Goal: Information Seeking & Learning: Find contact information

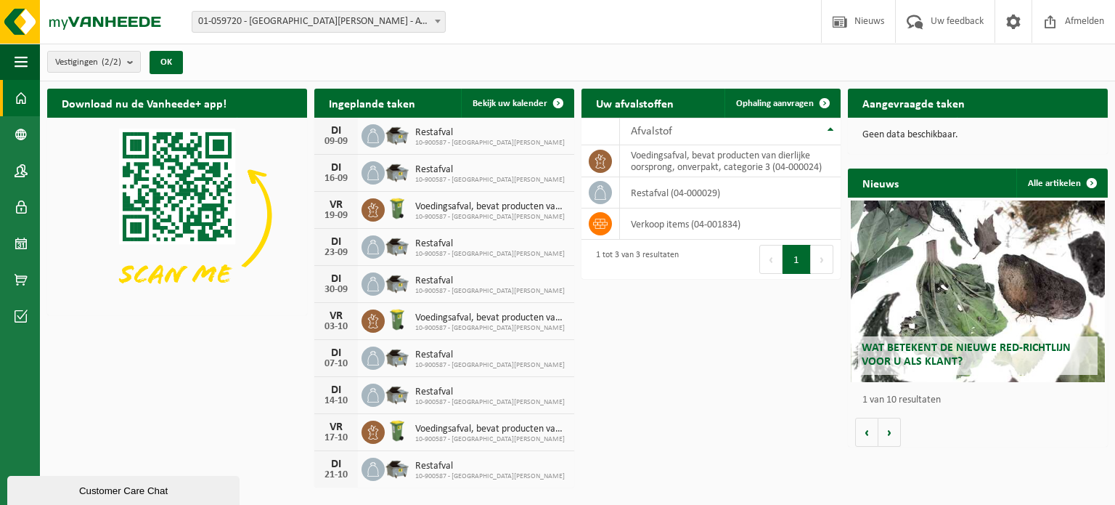
click at [13, 168] on link "Contactpersonen" at bounding box center [20, 170] width 40 height 36
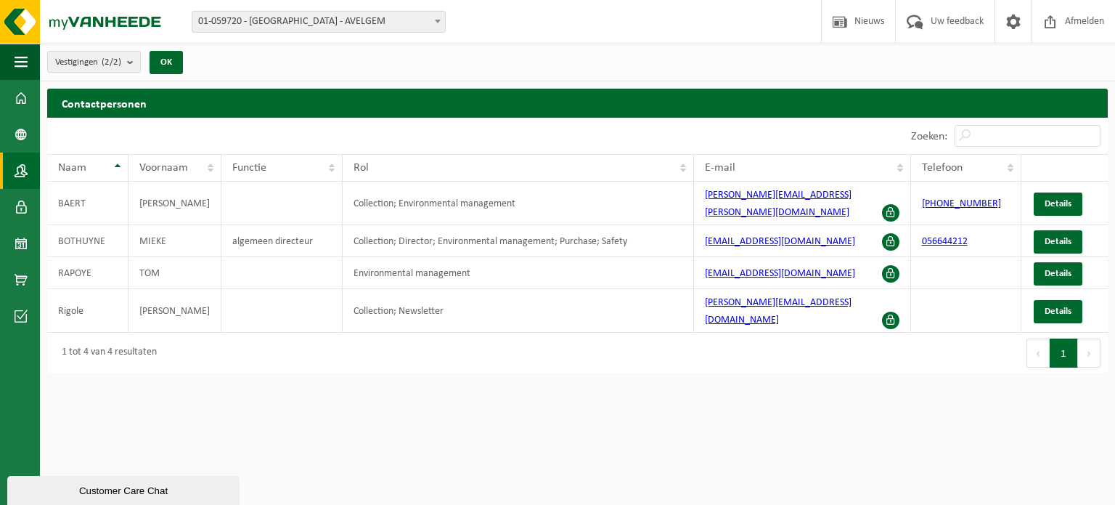
click at [20, 122] on span at bounding box center [21, 134] width 13 height 36
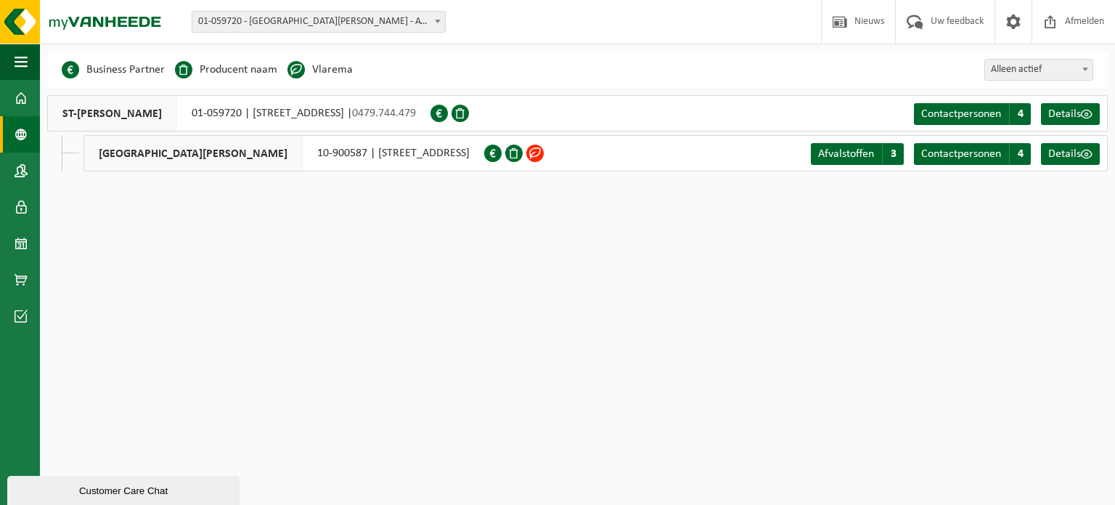
click at [544, 152] on span at bounding box center [534, 152] width 17 height 17
click at [859, 151] on span "Afvalstoffen" at bounding box center [846, 154] width 56 height 12
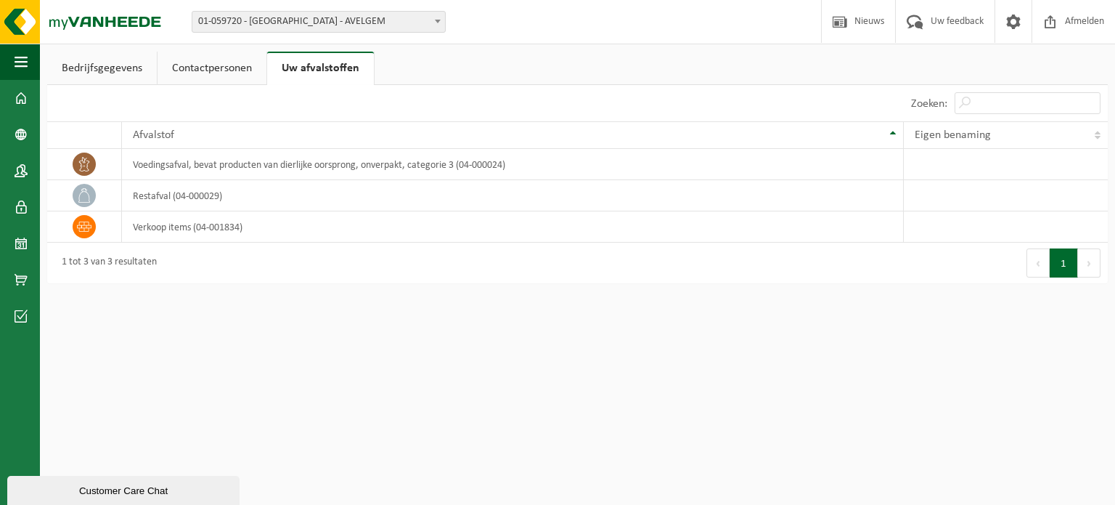
click at [217, 57] on link "Contactpersonen" at bounding box center [212, 68] width 109 height 33
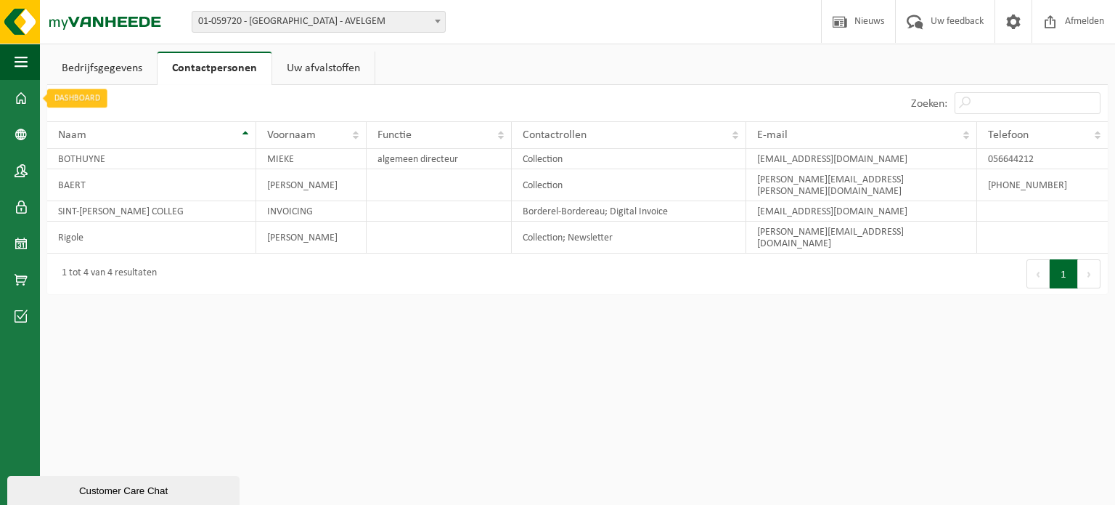
click at [18, 102] on span at bounding box center [21, 98] width 13 height 36
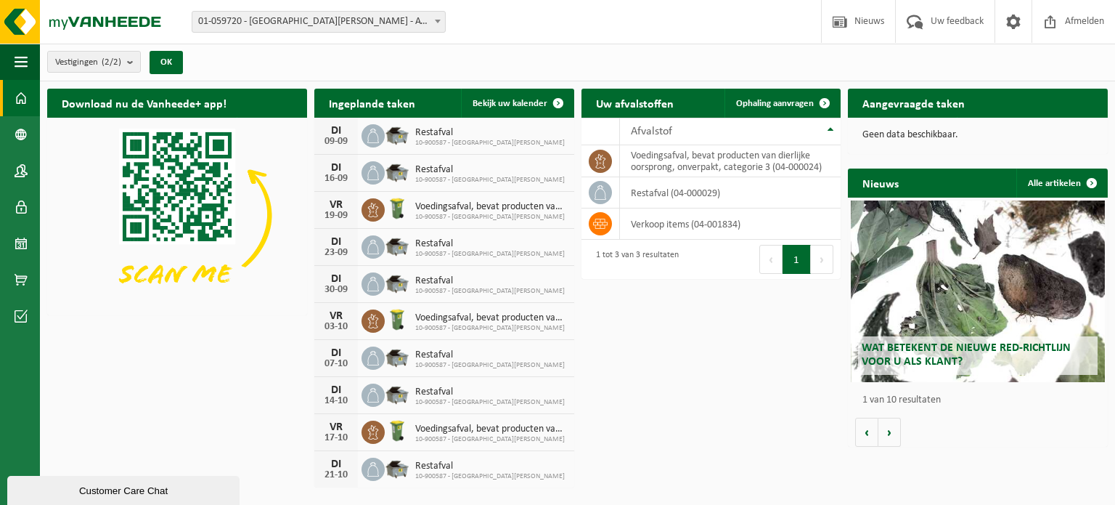
click at [839, 20] on span at bounding box center [840, 21] width 22 height 43
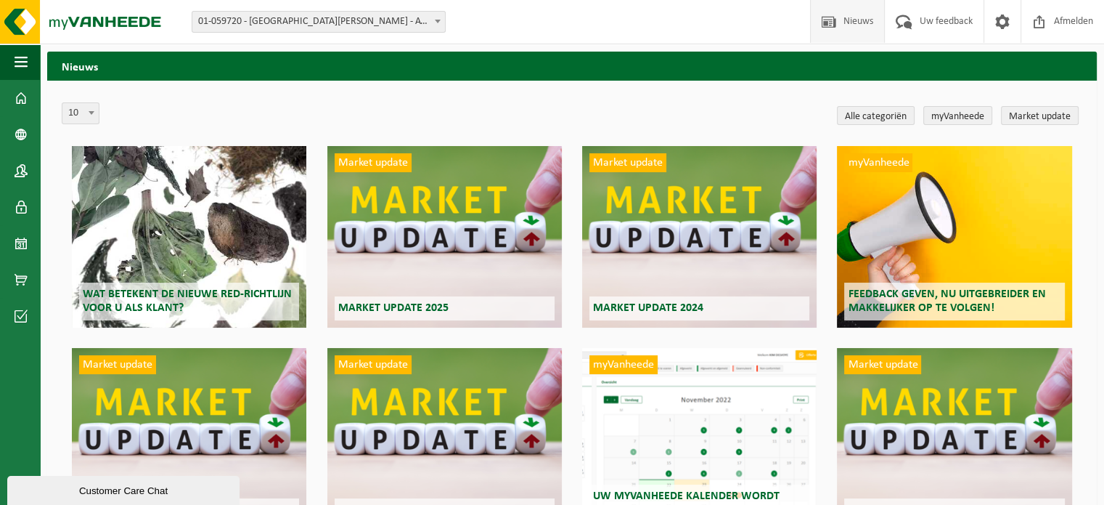
click at [20, 232] on span at bounding box center [21, 243] width 13 height 36
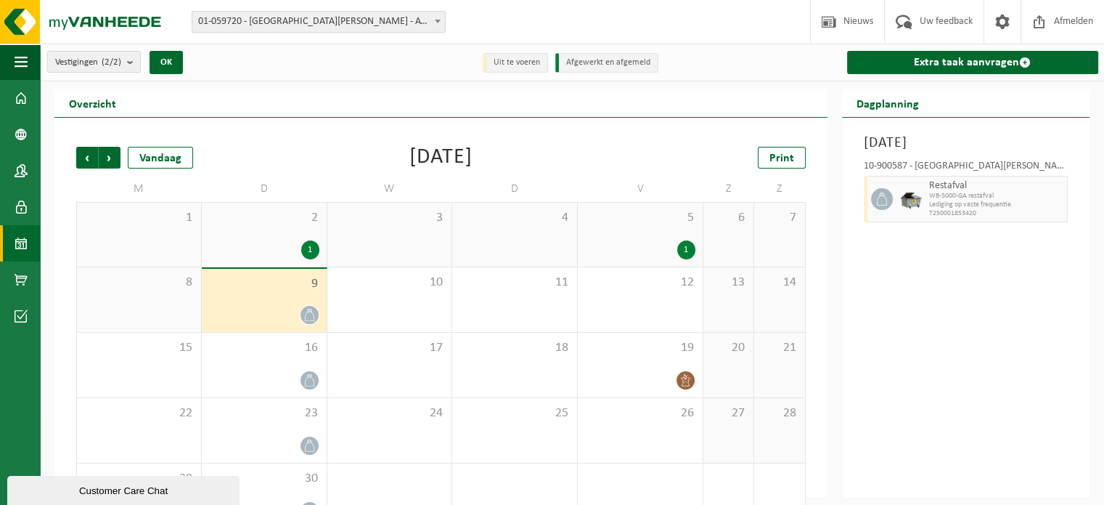
click at [613, 240] on div "1" at bounding box center [640, 249] width 110 height 19
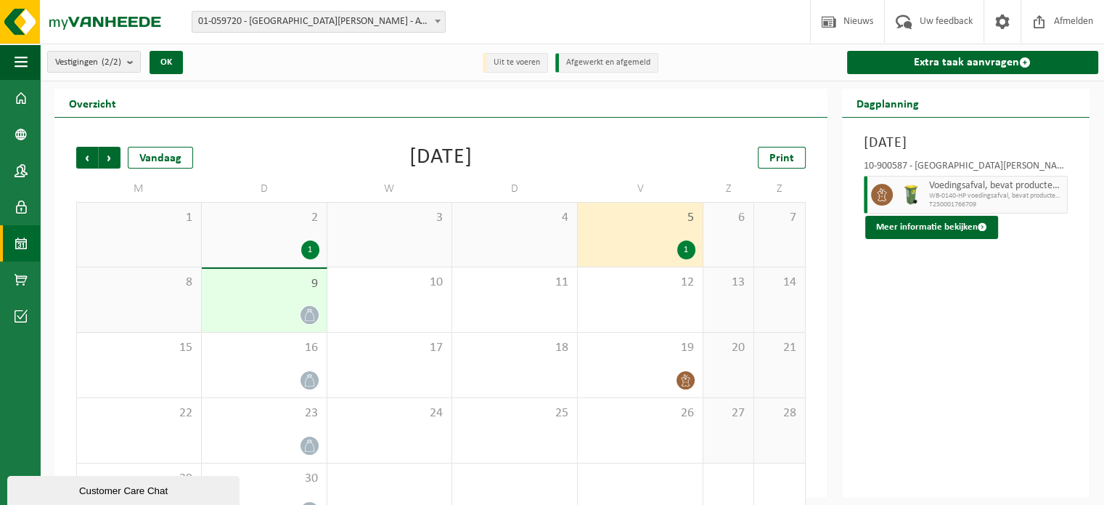
click at [901, 220] on button "Meer informatie bekijken" at bounding box center [931, 227] width 133 height 23
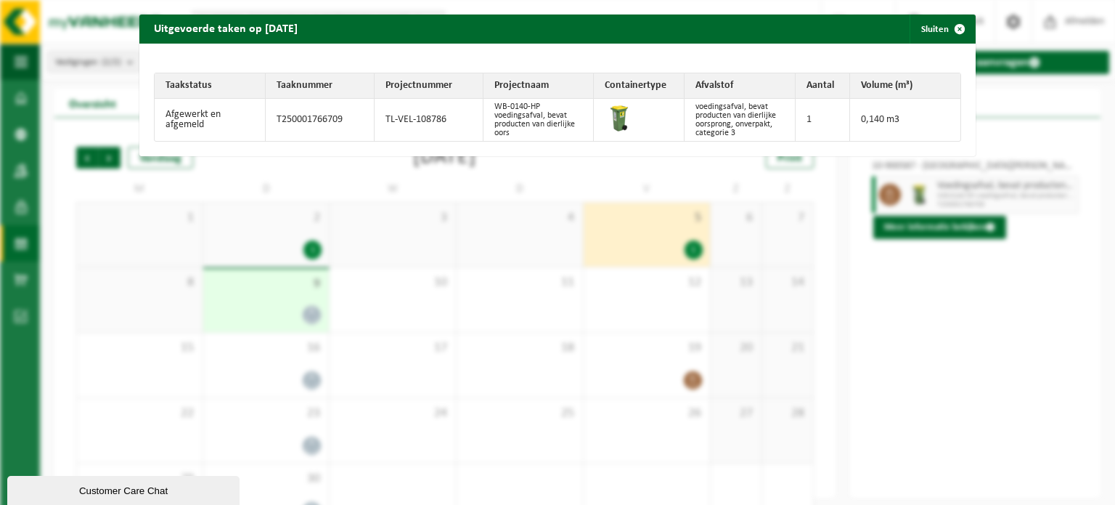
click at [950, 23] on span "button" at bounding box center [959, 29] width 29 height 29
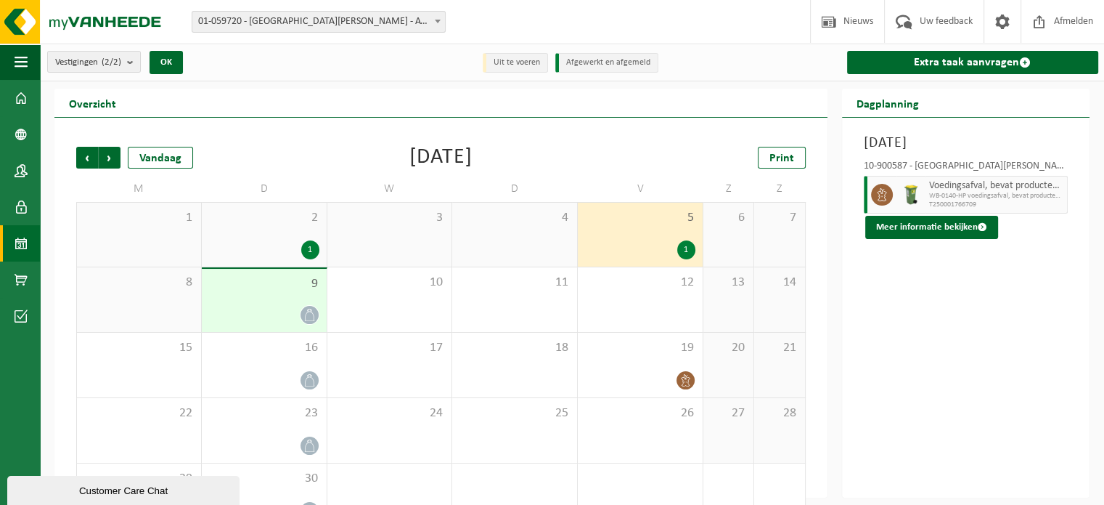
click at [17, 270] on span at bounding box center [21, 279] width 13 height 36
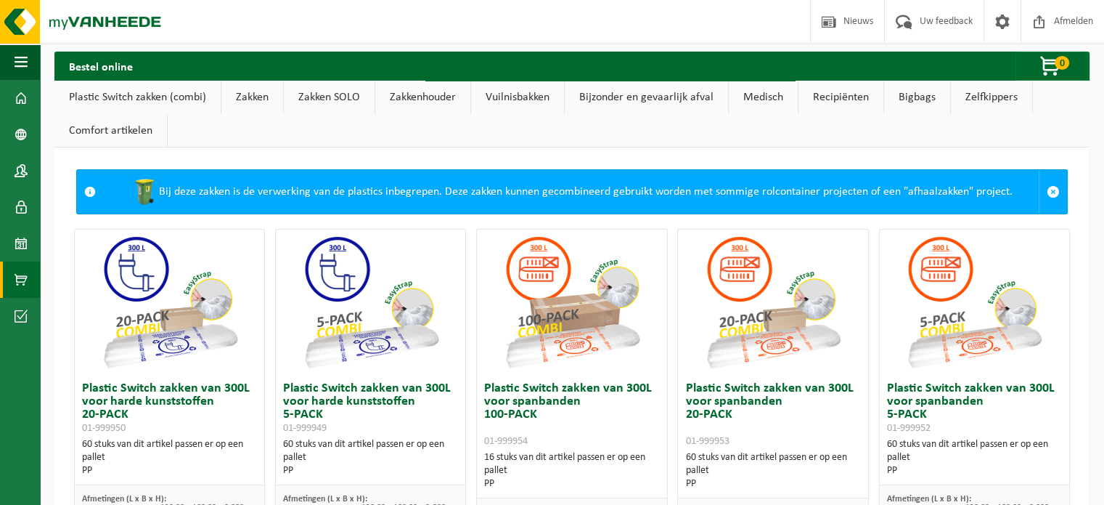
click at [17, 238] on span at bounding box center [21, 243] width 13 height 36
click at [28, 239] on link "Kalender" at bounding box center [20, 243] width 40 height 36
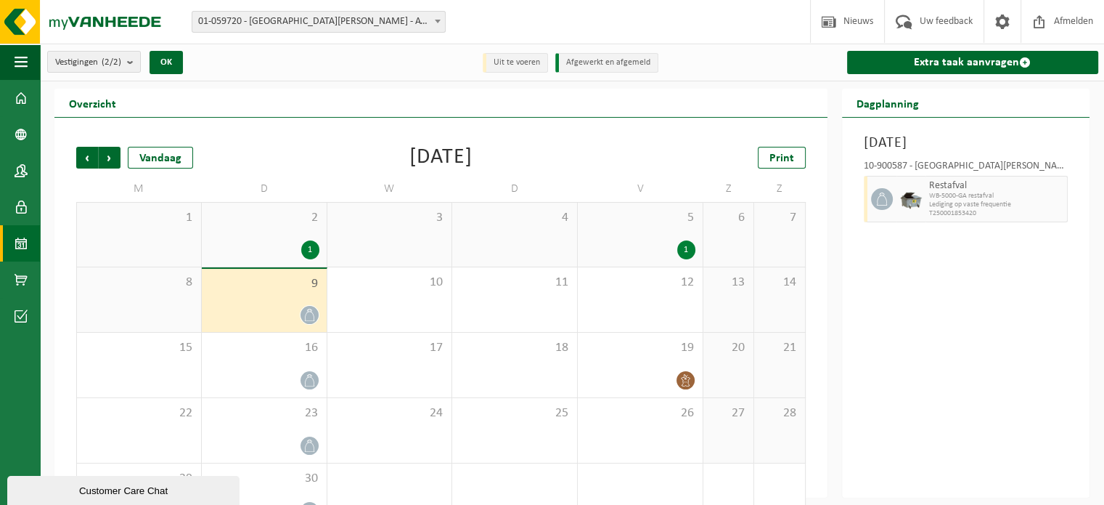
click at [295, 237] on div "2 1" at bounding box center [264, 235] width 125 height 64
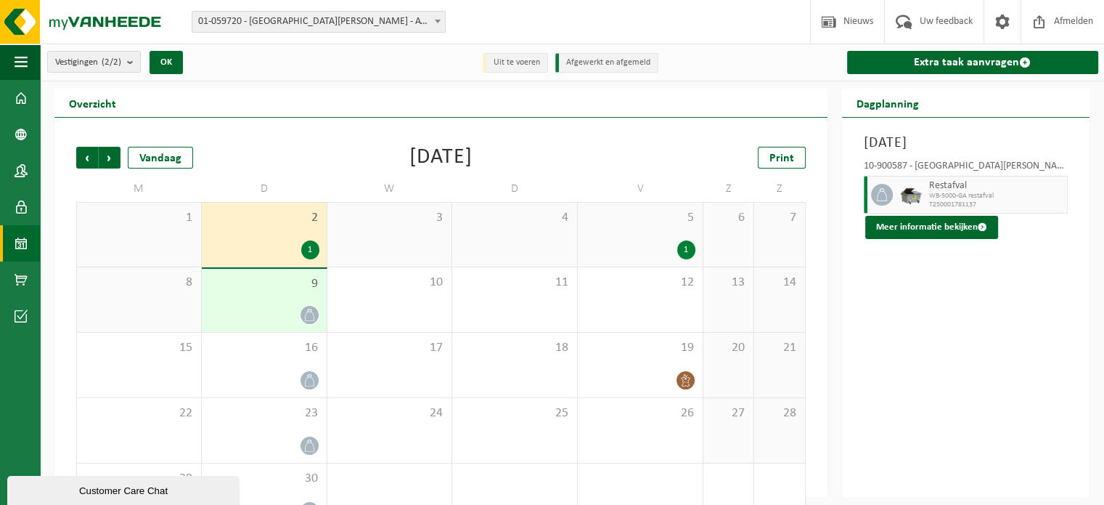
click at [909, 228] on button "Meer informatie bekijken" at bounding box center [931, 227] width 133 height 23
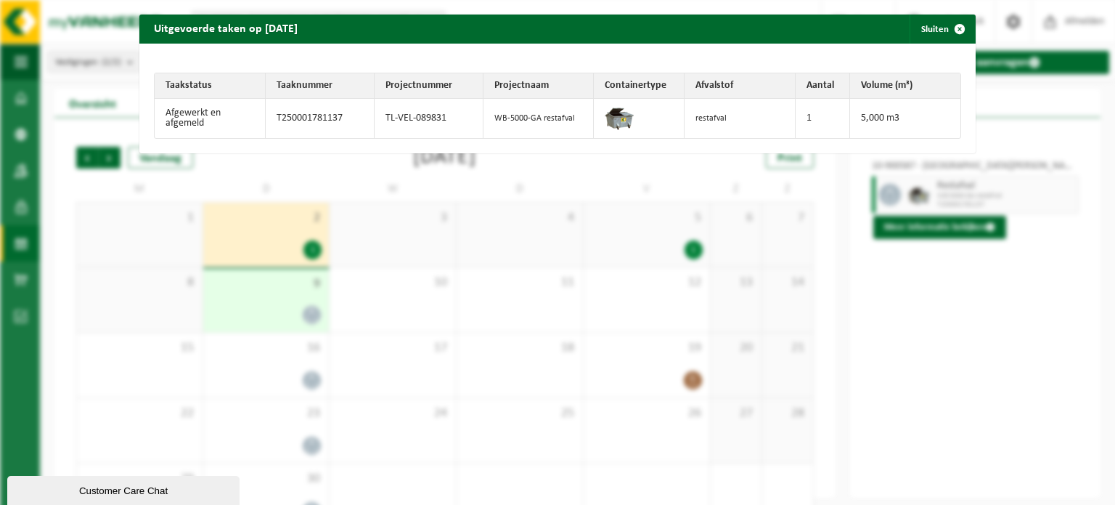
click at [949, 20] on span "button" at bounding box center [959, 29] width 29 height 29
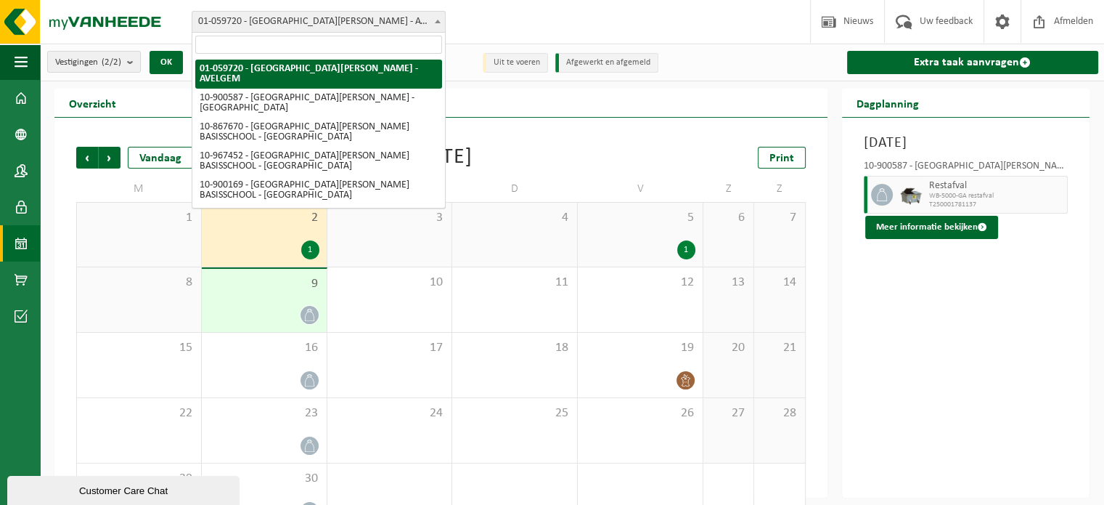
click at [297, 20] on span "01-059720 - [GEOGRAPHIC_DATA][PERSON_NAME] - AVELGEM" at bounding box center [318, 22] width 253 height 20
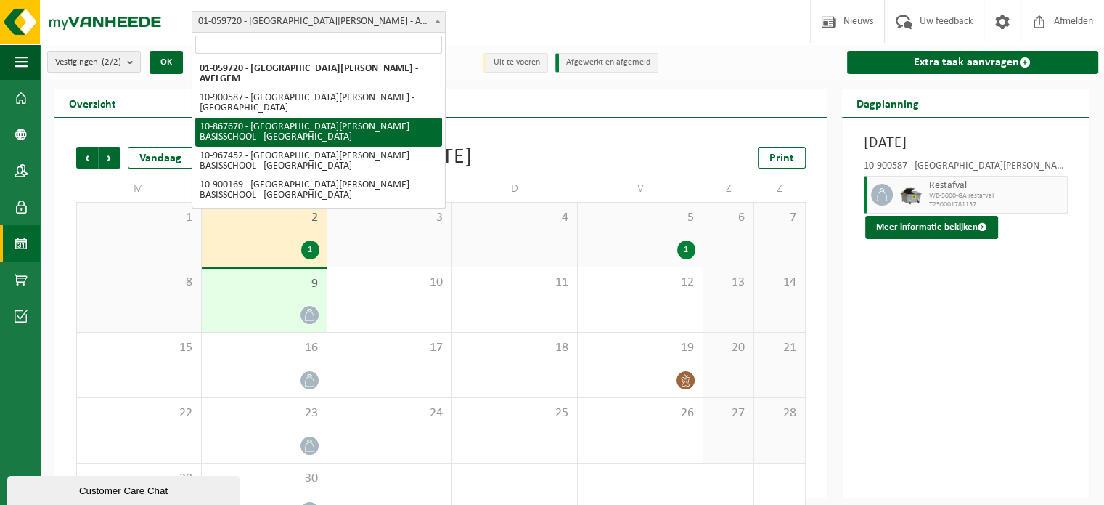
select select "103453"
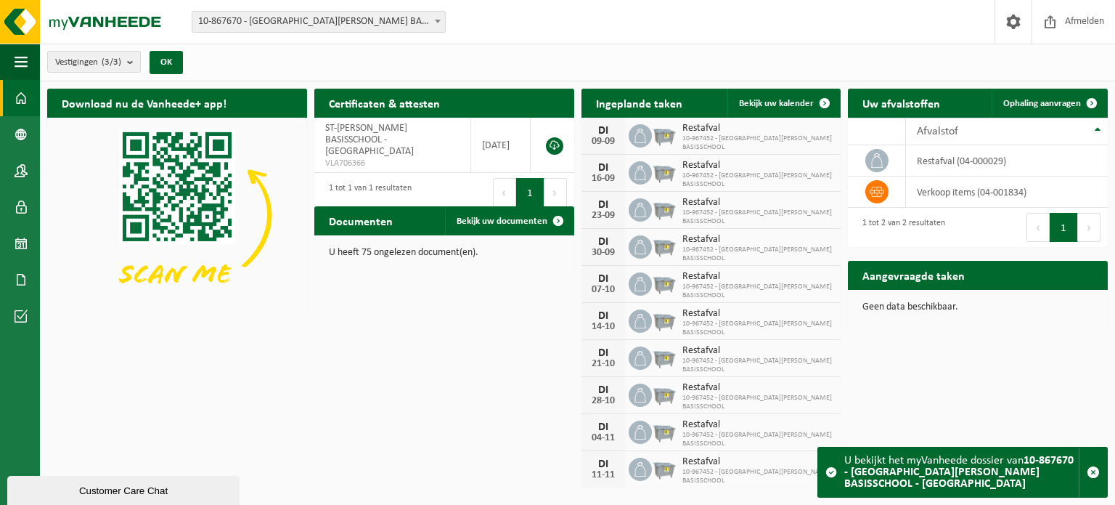
click at [27, 248] on span at bounding box center [21, 243] width 13 height 36
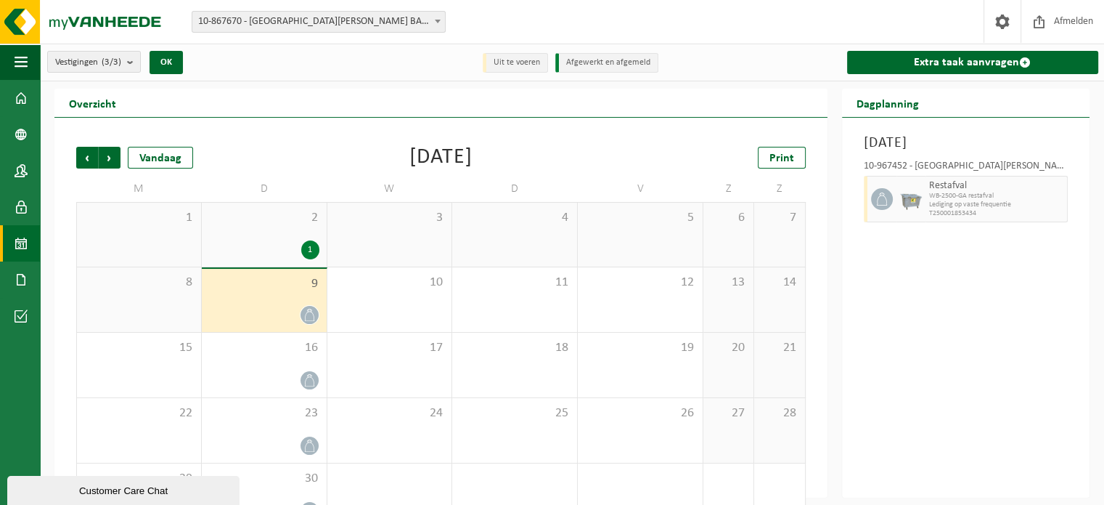
click at [267, 234] on div "2 1" at bounding box center [264, 235] width 125 height 64
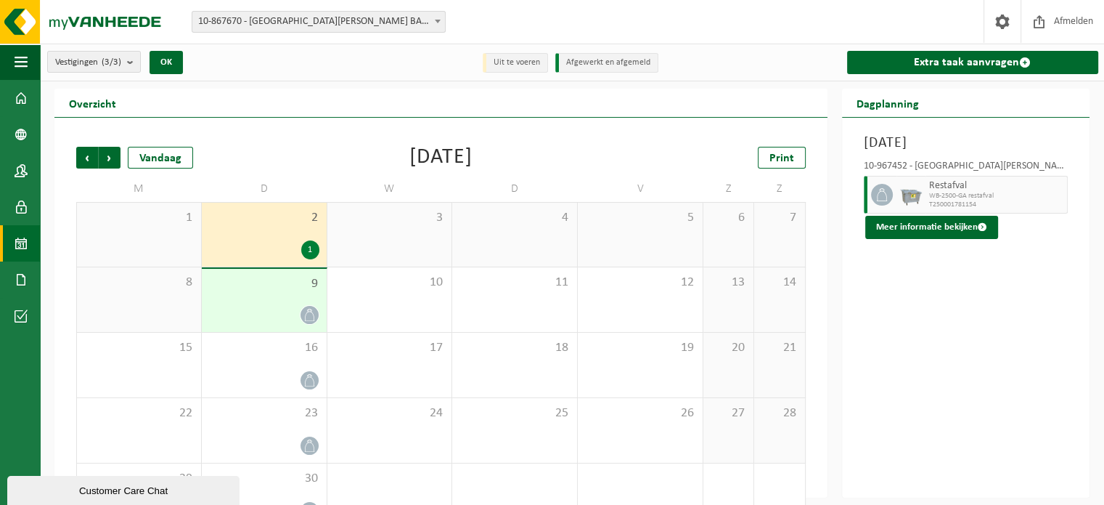
click at [931, 226] on button "Meer informatie bekijken" at bounding box center [931, 227] width 133 height 23
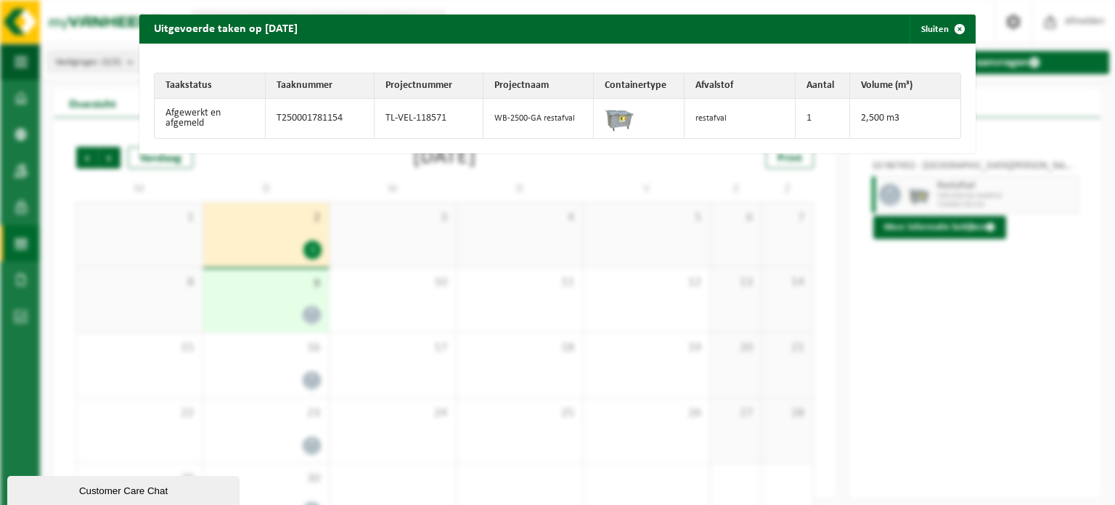
click at [945, 25] on span "button" at bounding box center [959, 29] width 29 height 29
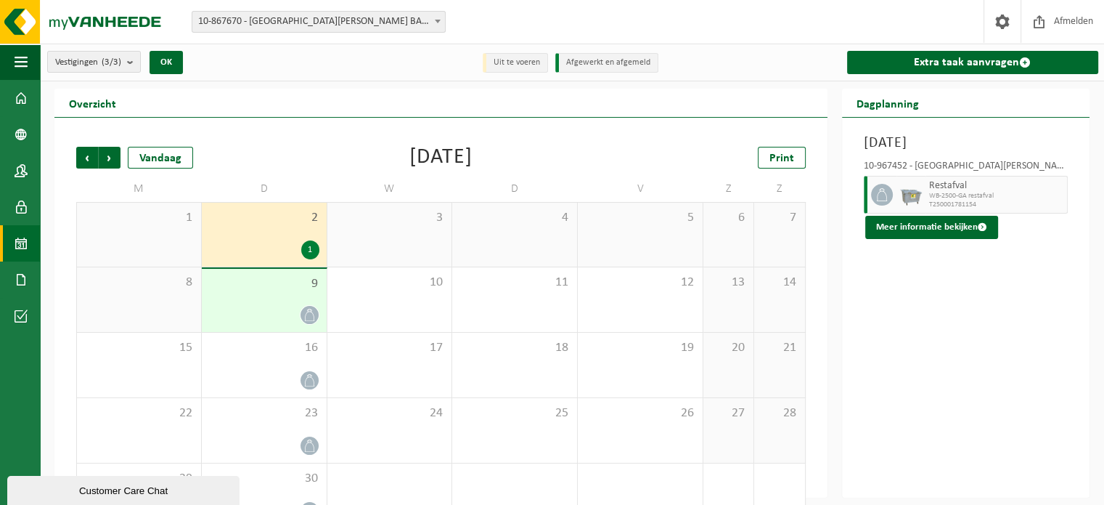
click at [32, 101] on link "Dashboard" at bounding box center [20, 98] width 40 height 36
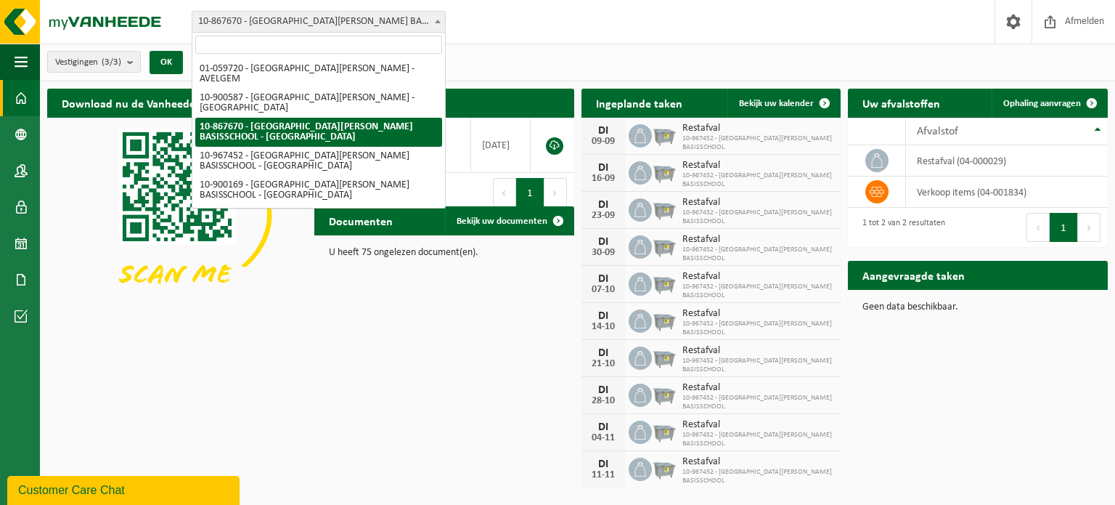
click at [315, 16] on span "10-867670 - [GEOGRAPHIC_DATA][PERSON_NAME] BASISSCHOOL - [GEOGRAPHIC_DATA]" at bounding box center [318, 22] width 253 height 20
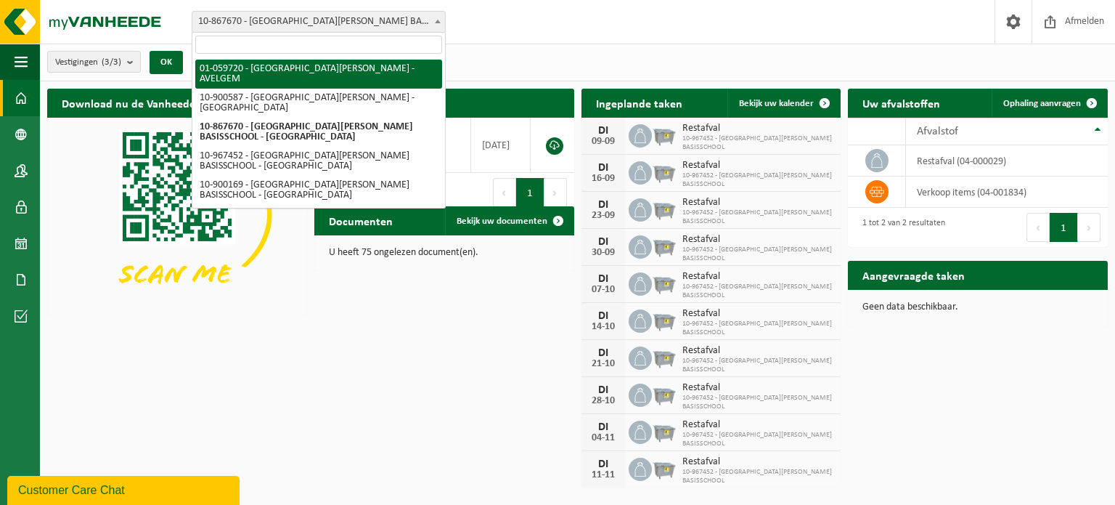
select select "10856"
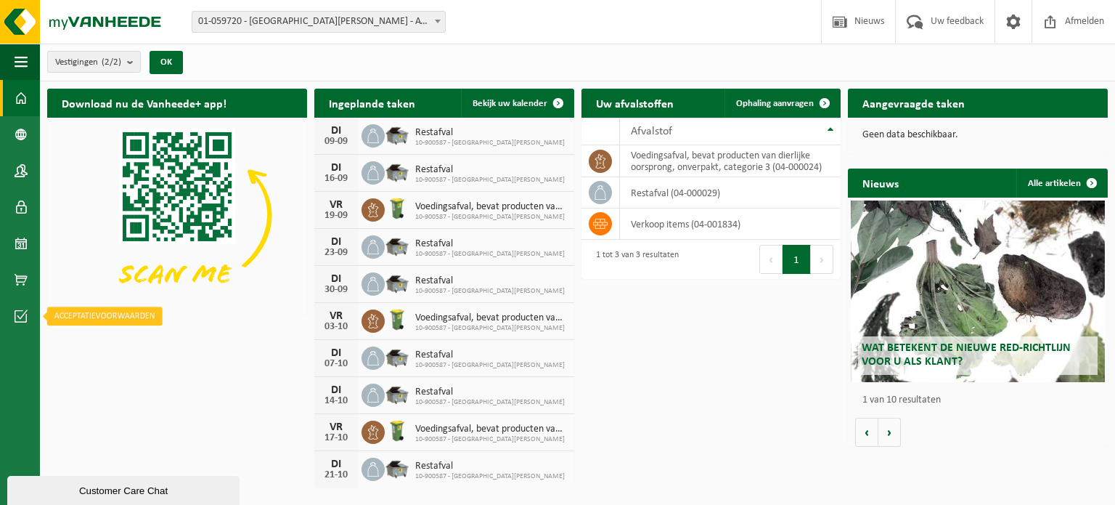
click at [29, 309] on link "Acceptatievoorwaarden" at bounding box center [20, 316] width 40 height 36
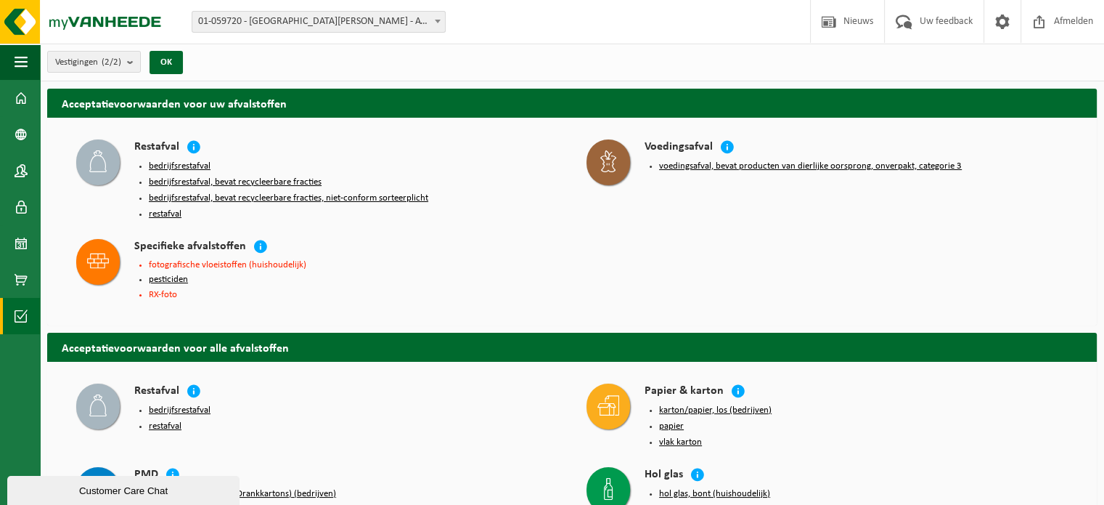
click at [23, 107] on span at bounding box center [21, 98] width 13 height 36
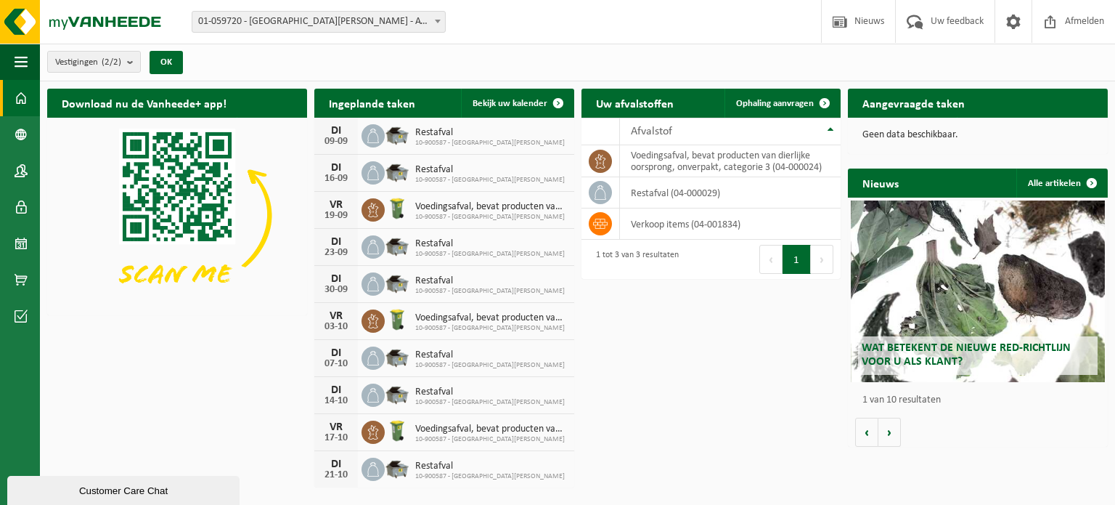
click at [892, 427] on button "Volgende" at bounding box center [889, 431] width 23 height 29
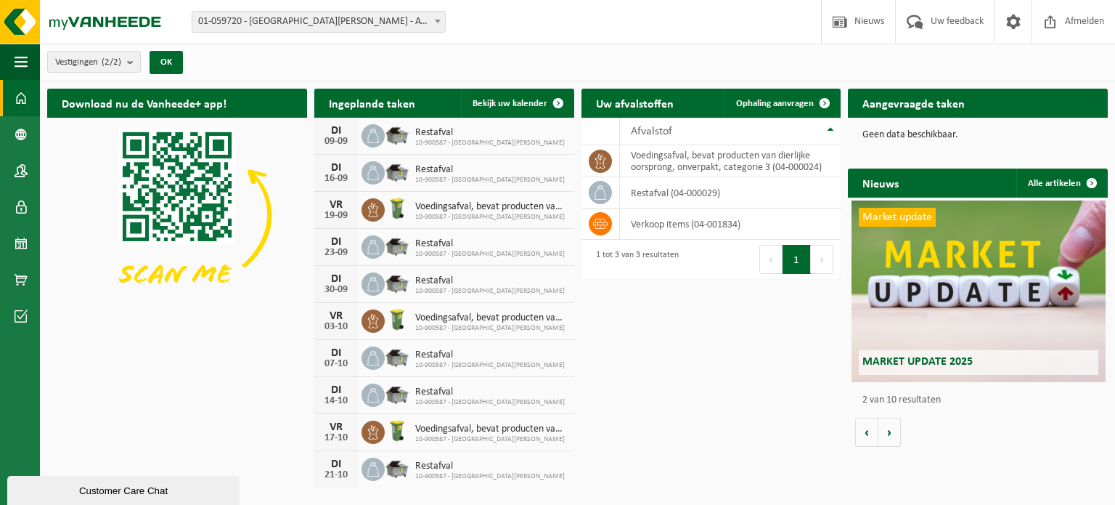
click at [892, 427] on button "Volgende" at bounding box center [889, 431] width 23 height 29
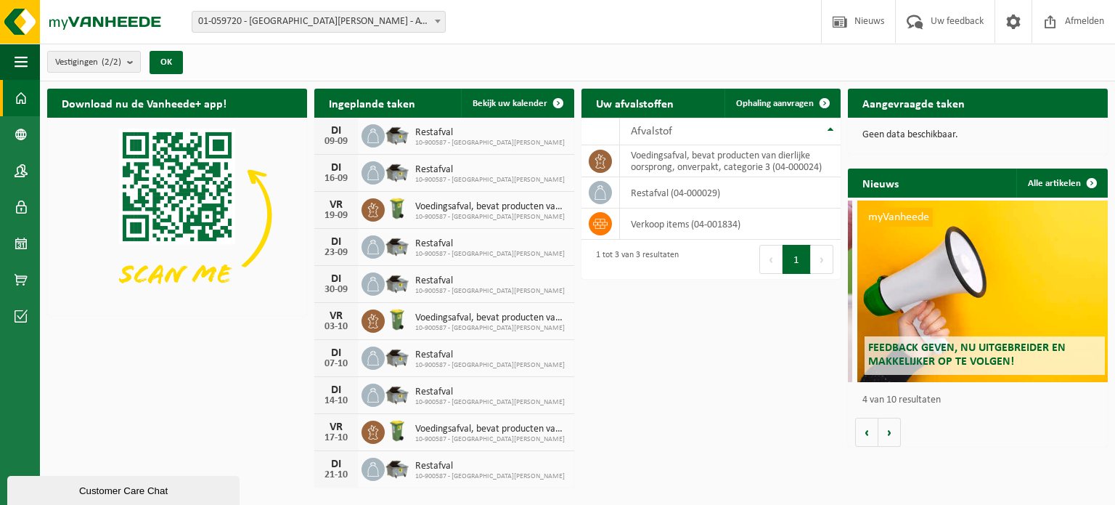
scroll to position [0, 779]
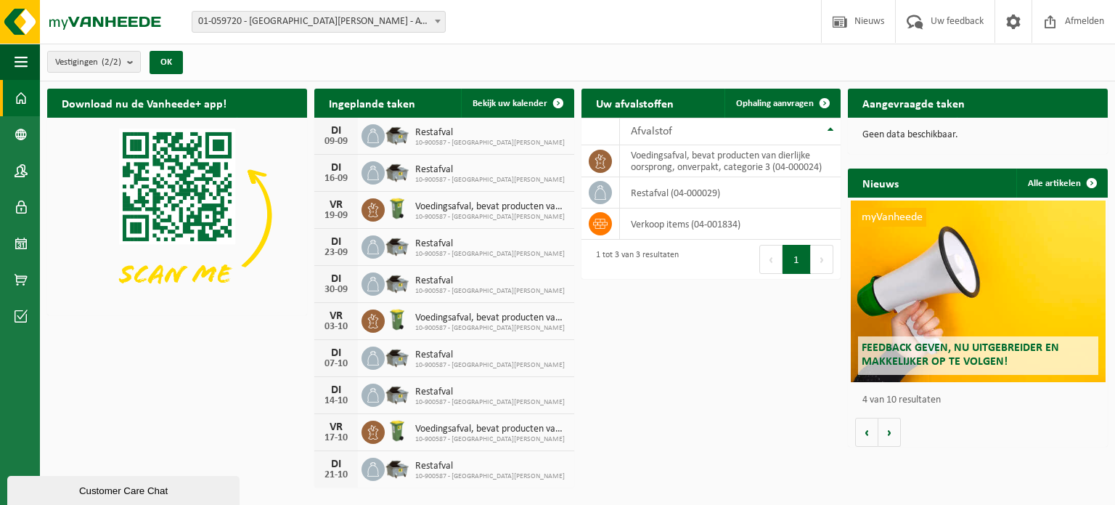
click at [1009, 17] on span at bounding box center [1014, 21] width 22 height 43
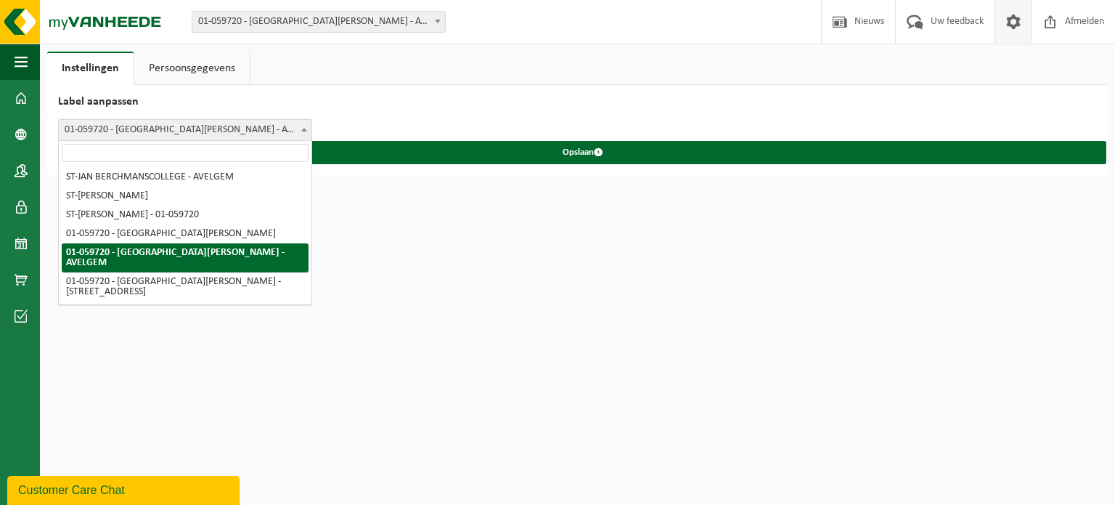
click at [210, 130] on span "01-059720 - [GEOGRAPHIC_DATA][PERSON_NAME] - AVELGEM" at bounding box center [185, 130] width 253 height 20
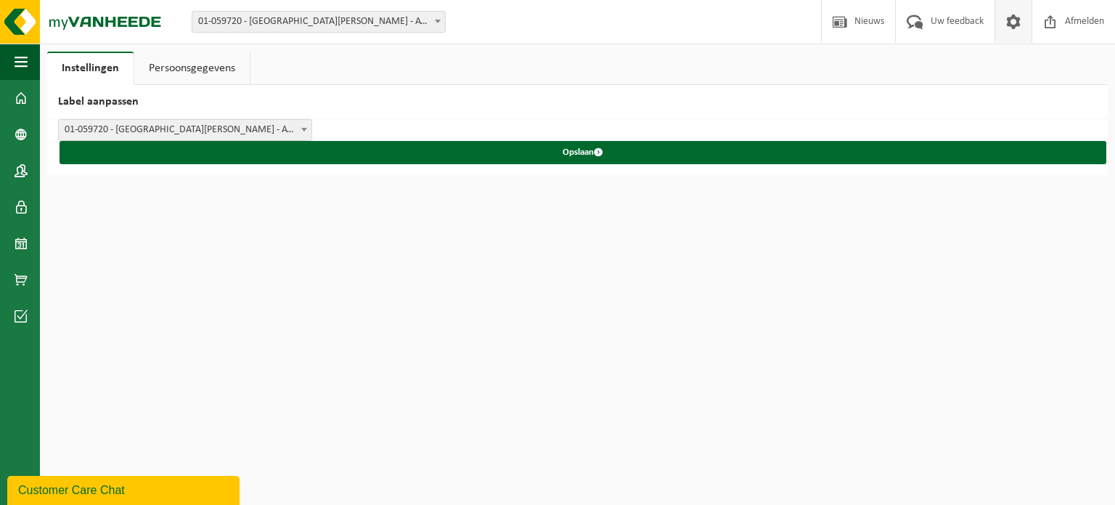
click at [210, 130] on span "01-059720 - [GEOGRAPHIC_DATA][PERSON_NAME] - AVELGEM" at bounding box center [185, 130] width 253 height 20
click at [17, 97] on span at bounding box center [21, 98] width 13 height 36
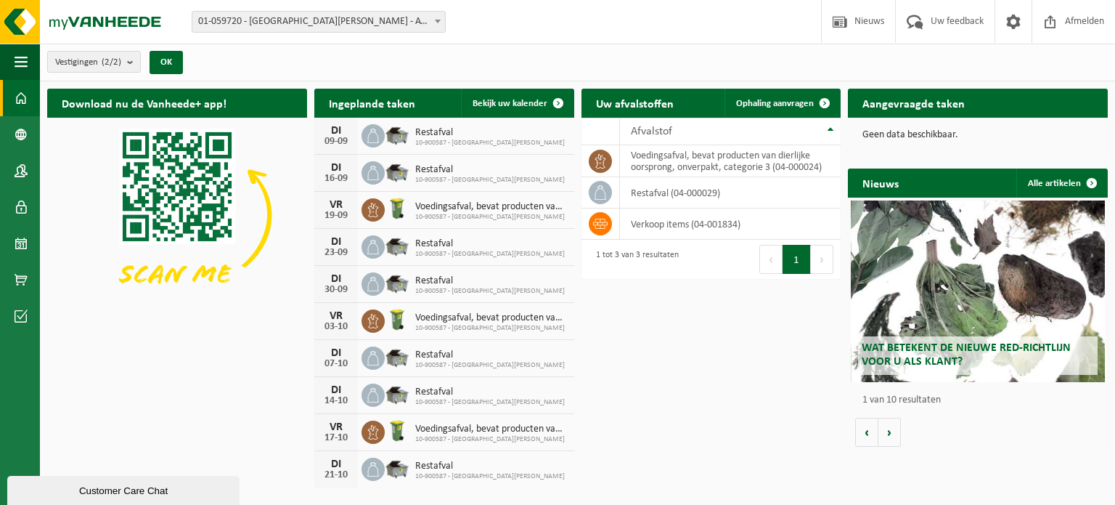
click at [20, 154] on span at bounding box center [21, 170] width 13 height 36
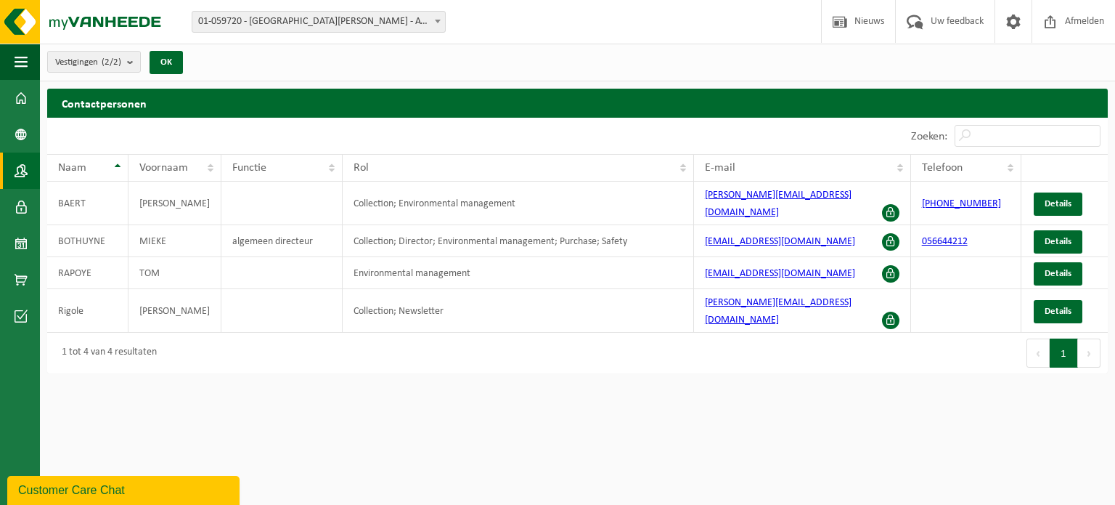
click at [1072, 232] on link "Details" at bounding box center [1058, 241] width 49 height 23
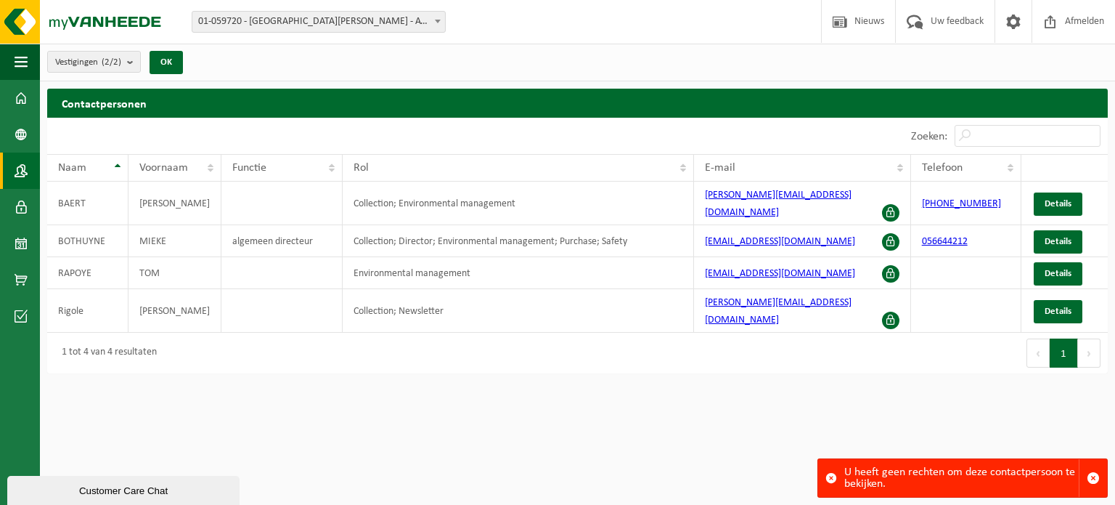
click at [1068, 269] on span "Details" at bounding box center [1058, 273] width 27 height 9
click at [1052, 306] on span "Details" at bounding box center [1058, 310] width 27 height 9
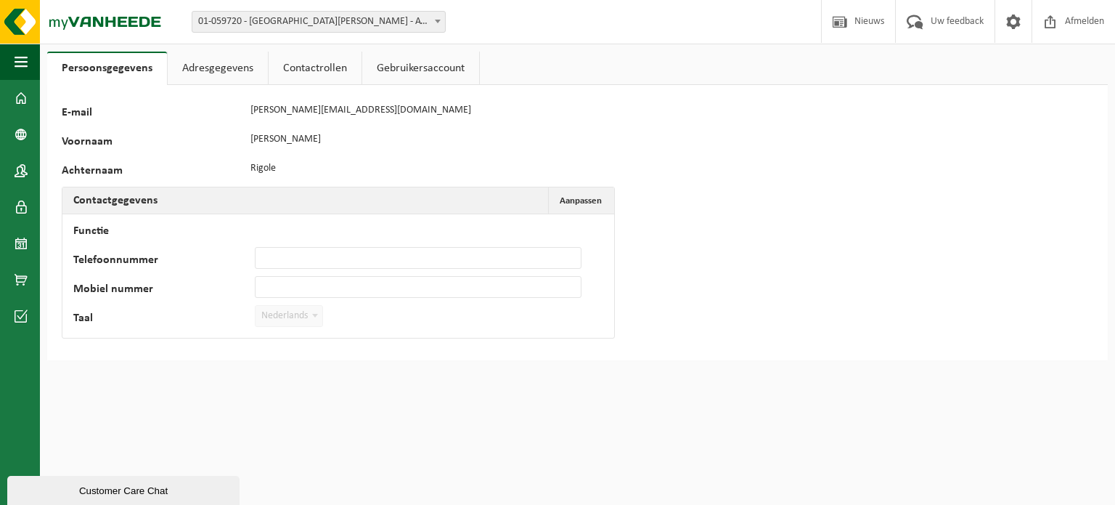
click at [314, 52] on link "Contactrollen" at bounding box center [315, 68] width 93 height 33
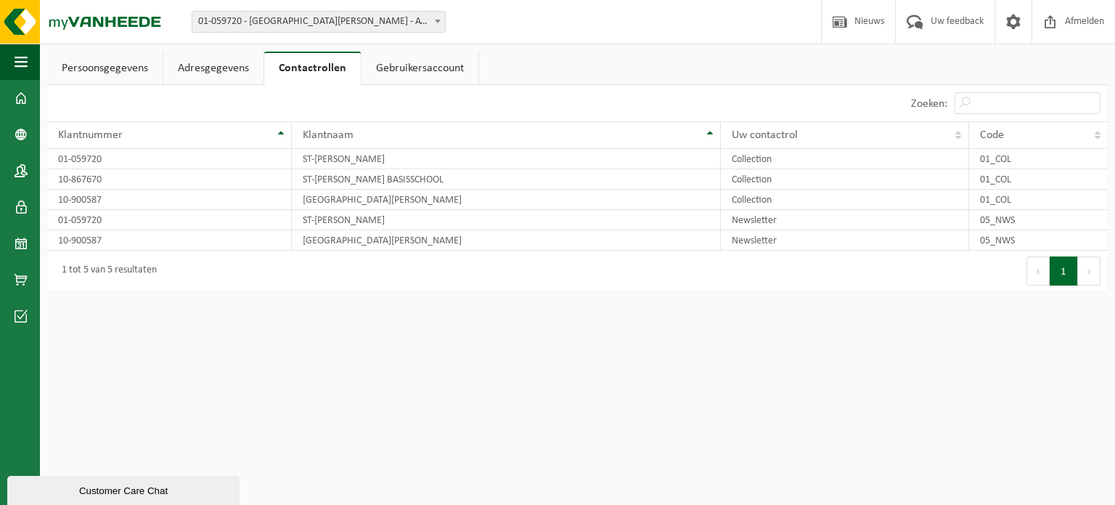
click at [418, 59] on link "Gebruikersaccount" at bounding box center [420, 68] width 117 height 33
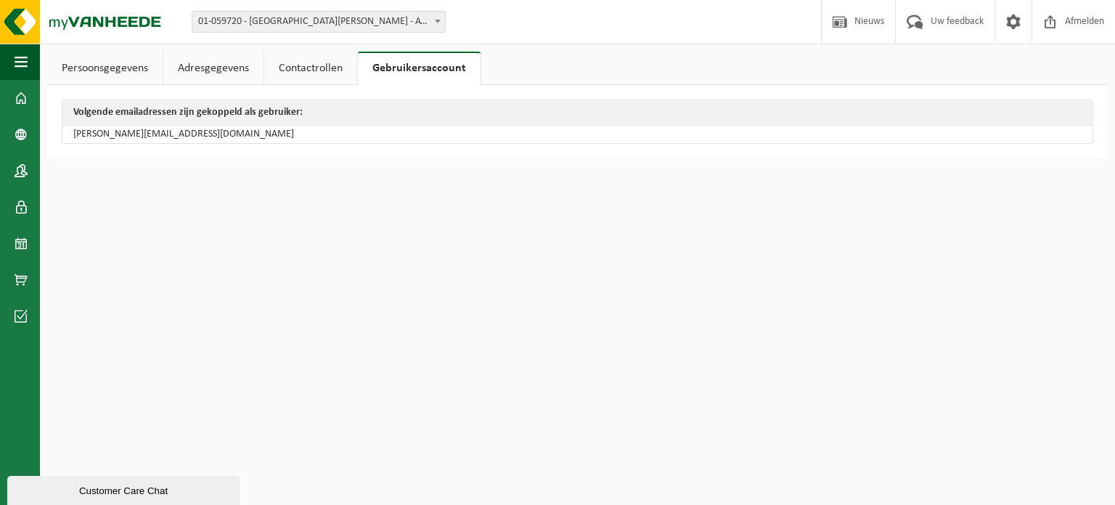
click at [221, 46] on div "Persoonsgegevens Adresgegevens Contactrollen Gebruikersaccount 97331 E-mail [PE…" at bounding box center [557, 86] width 1115 height 173
click at [219, 64] on link "Adresgegevens" at bounding box center [213, 68] width 100 height 33
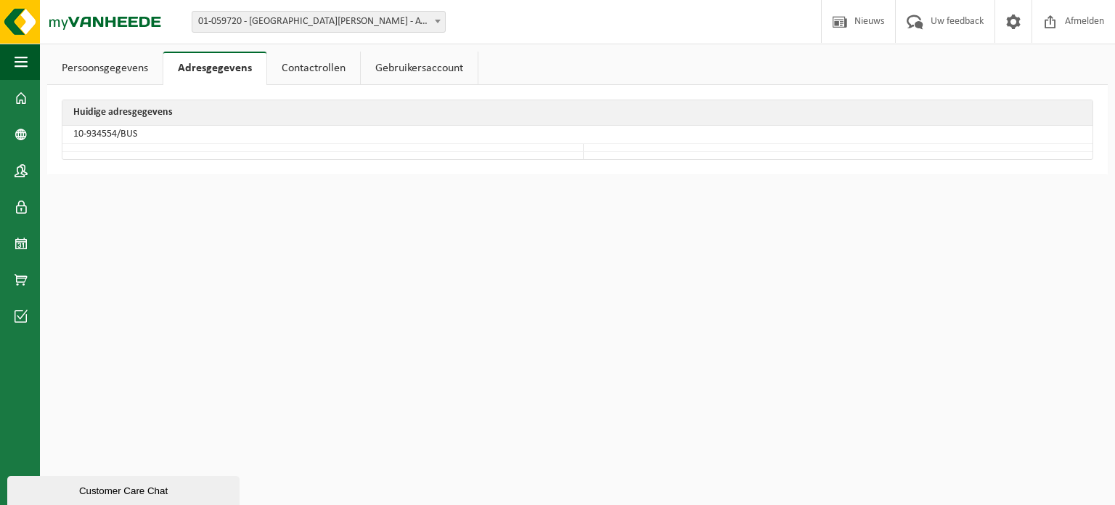
click at [142, 70] on link "Persoonsgegevens" at bounding box center [104, 68] width 115 height 33
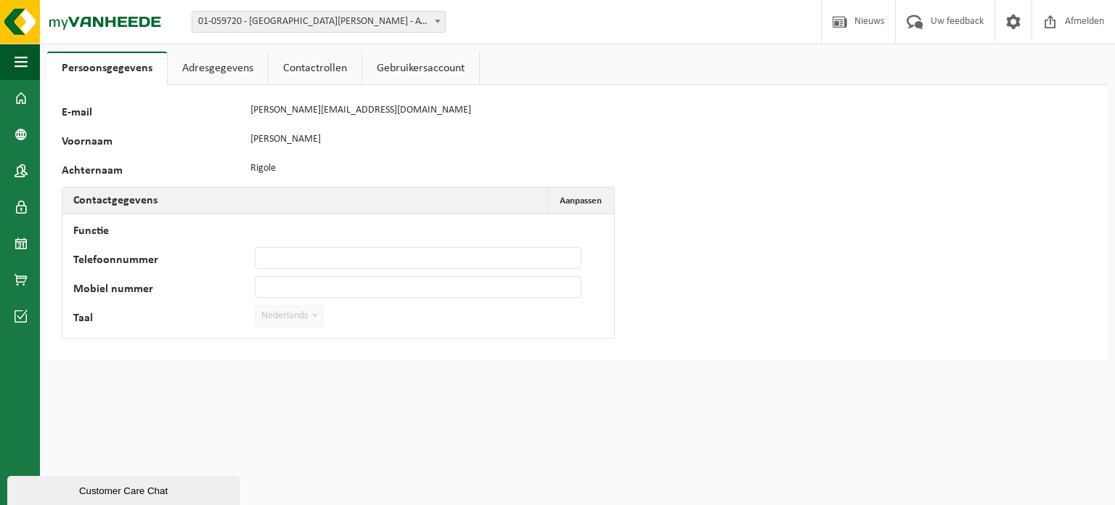
click at [19, 89] on span at bounding box center [21, 98] width 13 height 36
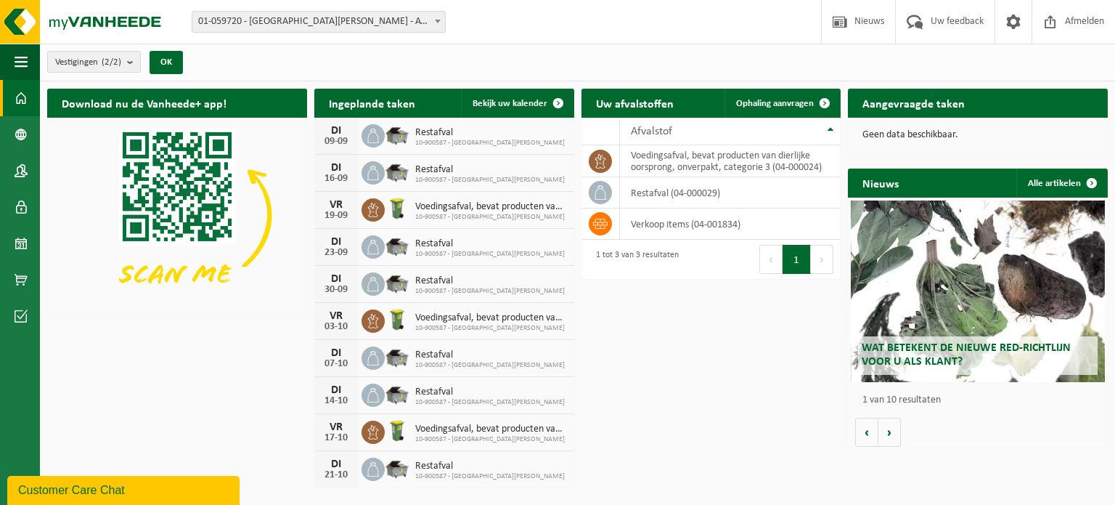
click at [23, 167] on span at bounding box center [21, 170] width 13 height 36
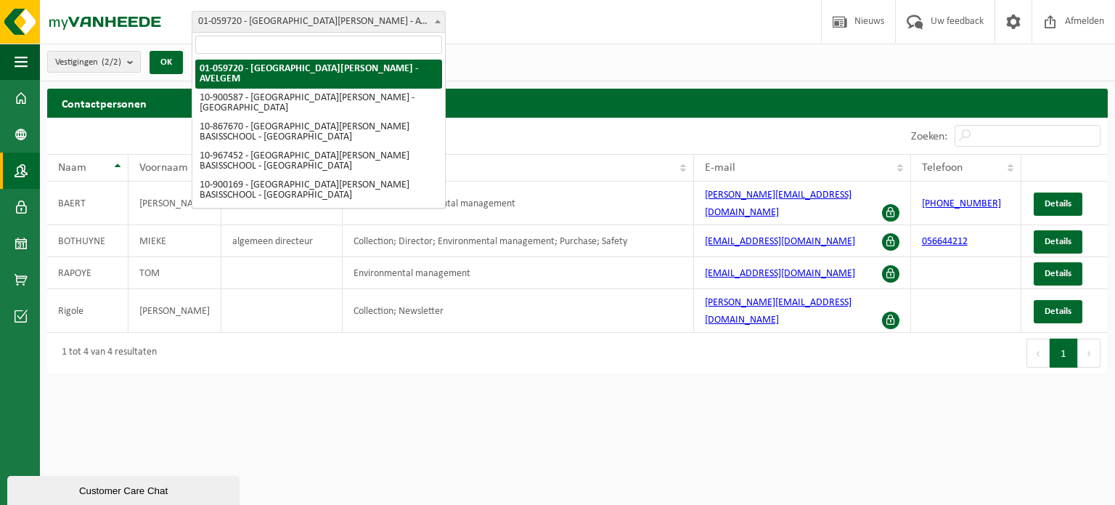
click at [395, 32] on body "Vestiging: 01-059720 - ST-JAN BERCHMANSCOLLEGE - AVELGEM 10-900587 - SINT-JAN B…" at bounding box center [557, 190] width 1115 height 380
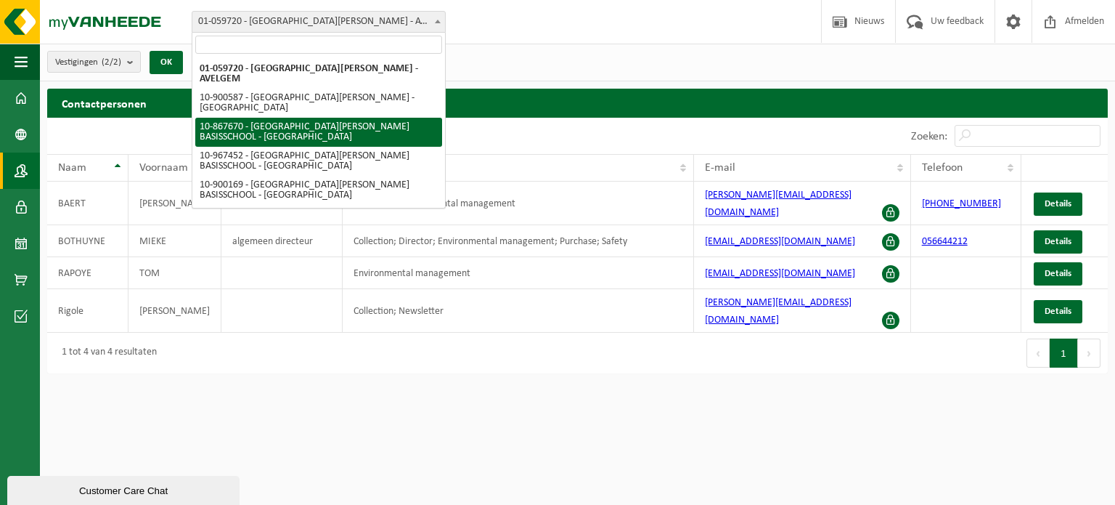
select select "103453"
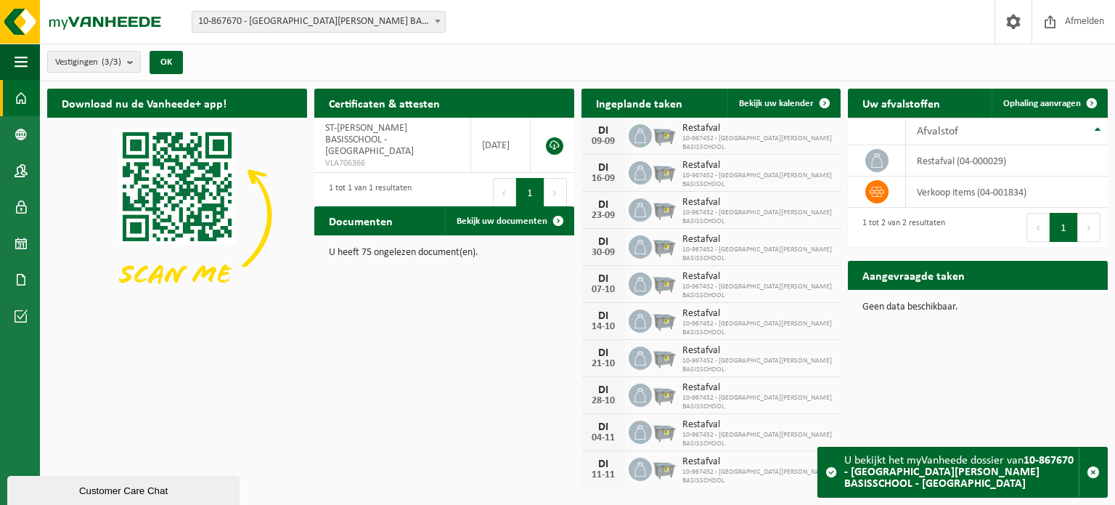
click at [16, 181] on span at bounding box center [21, 170] width 13 height 36
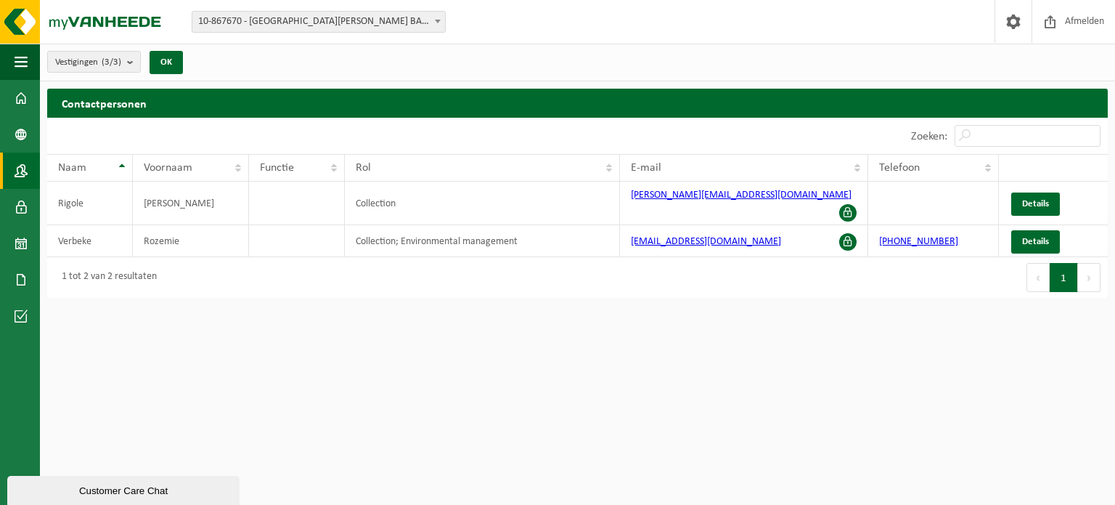
click at [1032, 199] on span "Details" at bounding box center [1035, 203] width 27 height 9
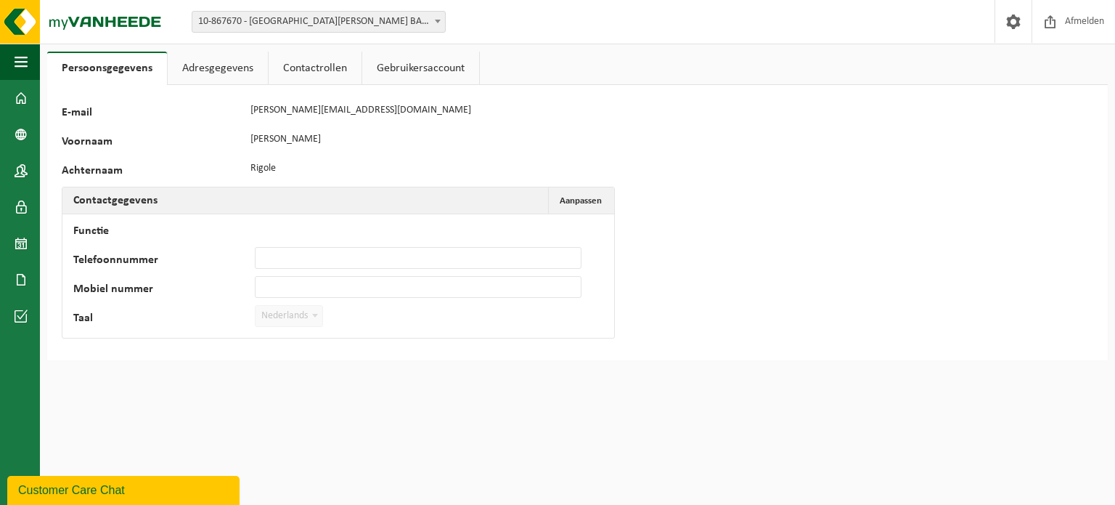
click at [316, 69] on link "Contactrollen" at bounding box center [315, 68] width 93 height 33
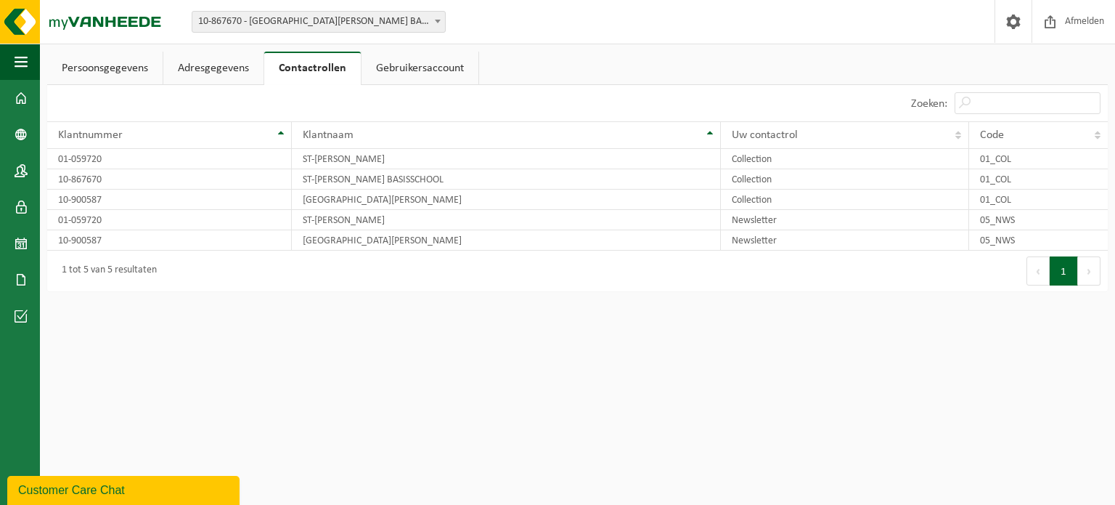
click at [428, 65] on link "Gebruikersaccount" at bounding box center [420, 68] width 117 height 33
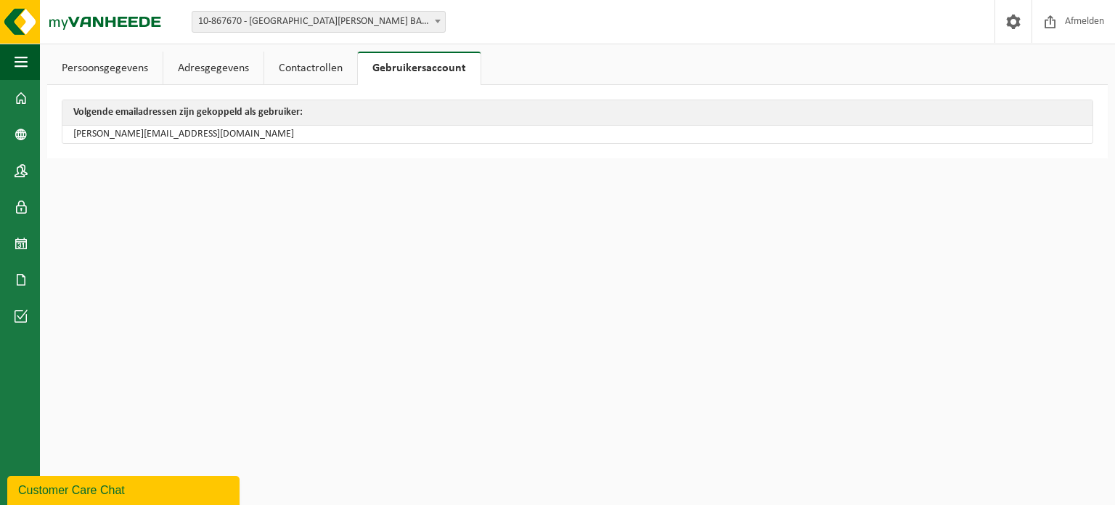
click at [97, 75] on link "Persoonsgegevens" at bounding box center [104, 68] width 115 height 33
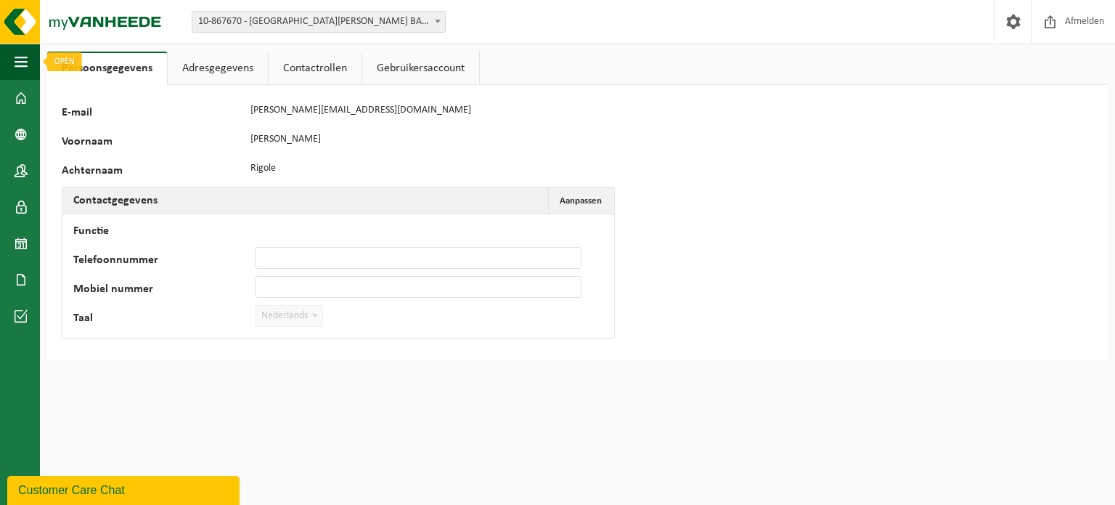
click at [19, 65] on span "button" at bounding box center [21, 62] width 13 height 36
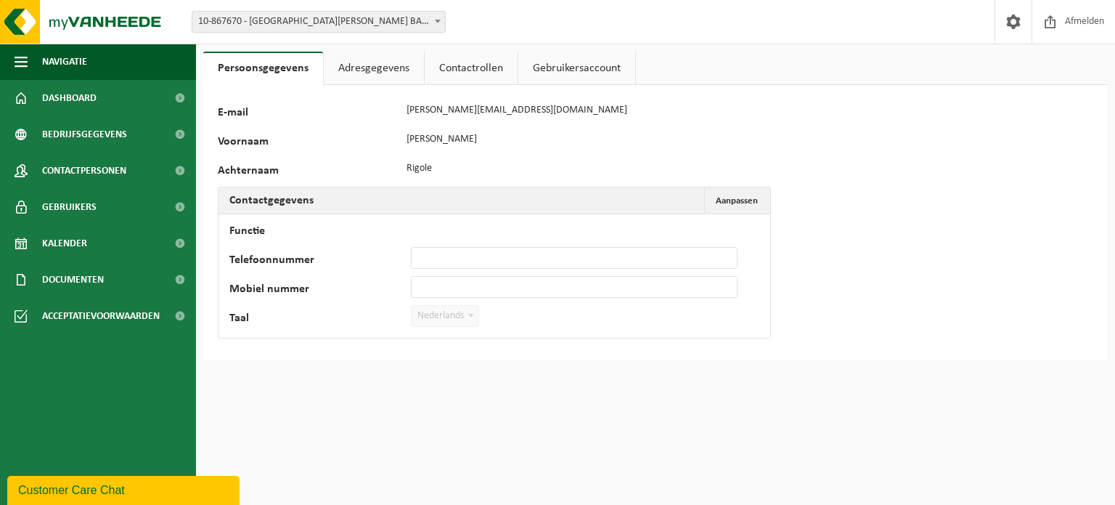
click at [19, 65] on span "button" at bounding box center [21, 62] width 13 height 36
